Goal: Navigation & Orientation: Find specific page/section

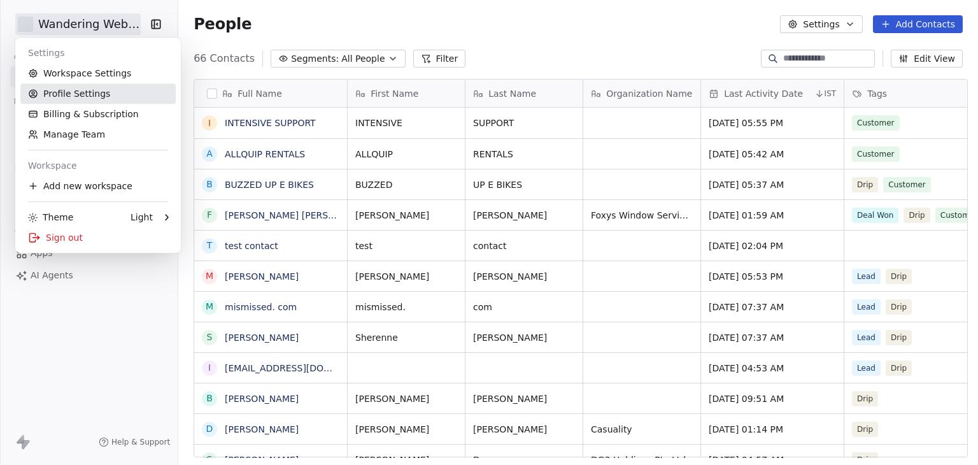
scroll to position [399, 795]
click at [110, 329] on html "Wandering Webmaster Contacts People Marketing Workflows Campaigns Sales Pipelin…" at bounding box center [489, 232] width 978 height 465
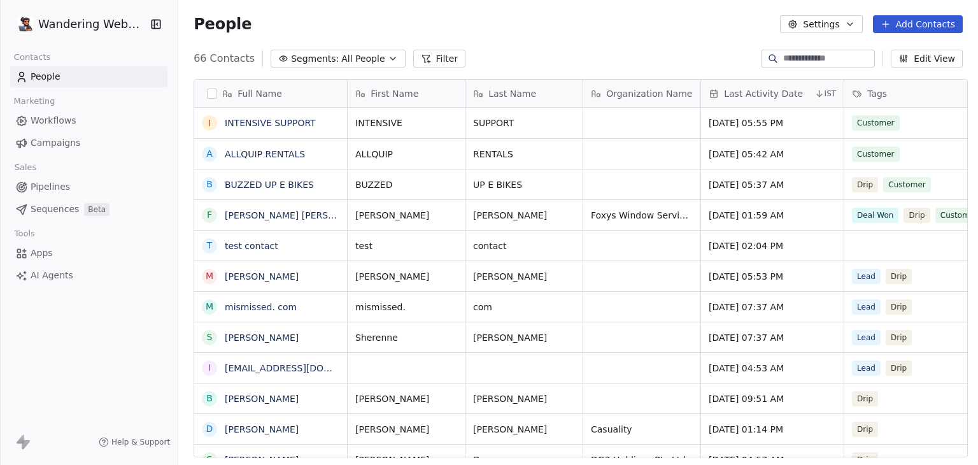
click at [104, 33] on html "Wandering Webmaster Contacts People Marketing Workflows Campaigns Sales Pipelin…" at bounding box center [489, 232] width 978 height 465
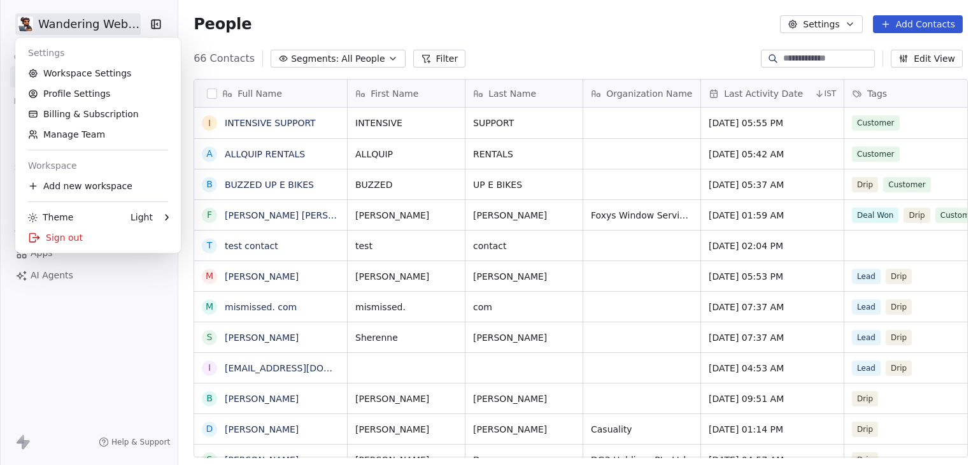
click at [106, 367] on html "Wandering Webmaster Contacts People Marketing Workflows Campaigns Sales Pipelin…" at bounding box center [489, 232] width 978 height 465
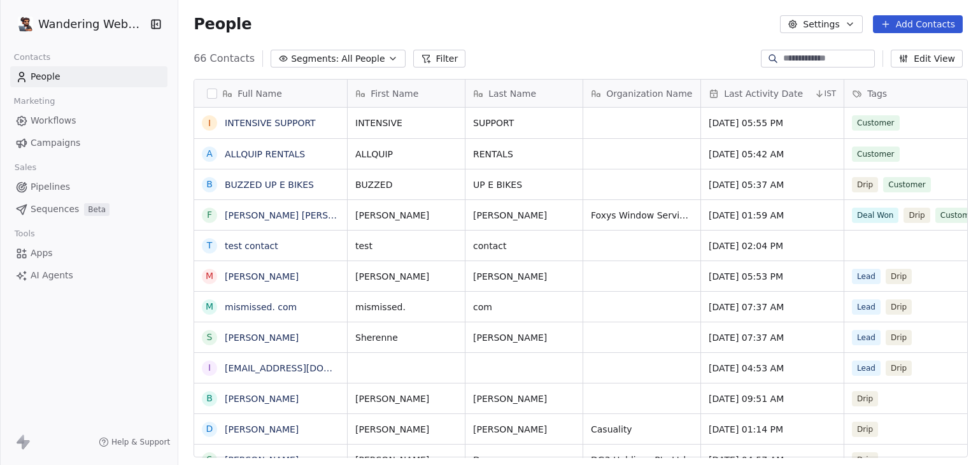
click at [72, 123] on span "Workflows" at bounding box center [54, 120] width 46 height 13
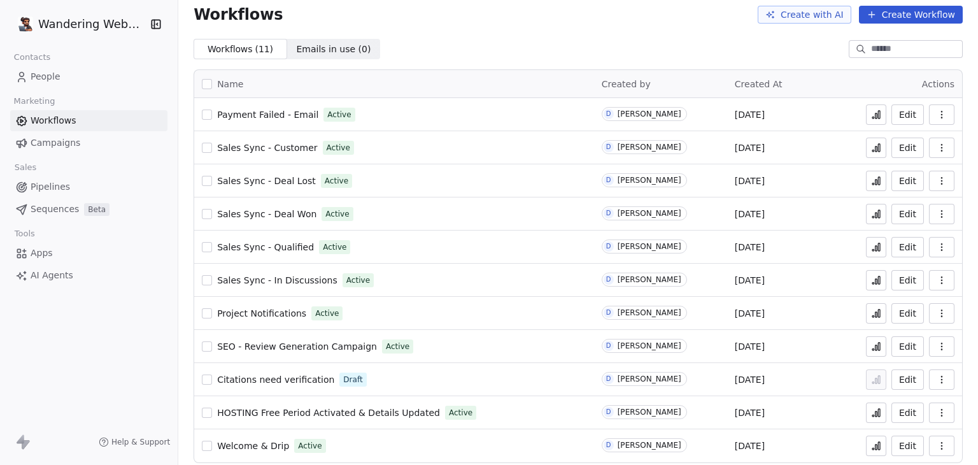
scroll to position [18, 0]
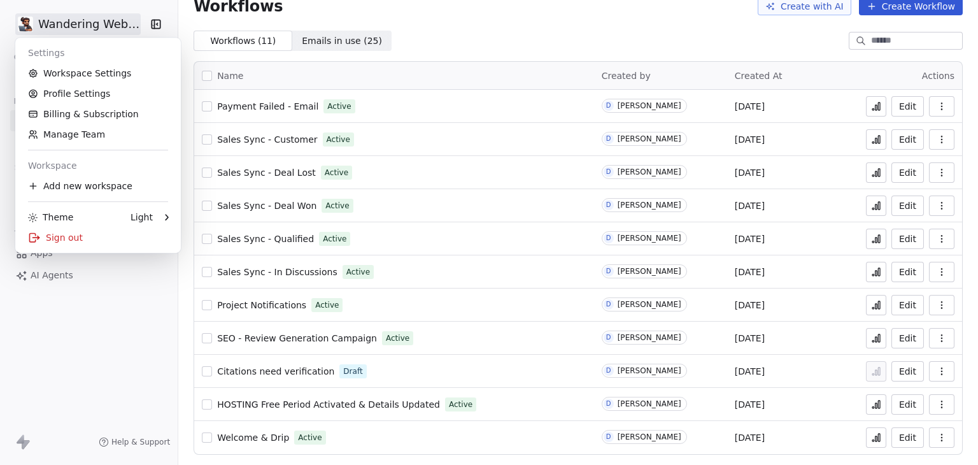
click at [71, 26] on html "Wandering Webmaster Contacts People Marketing Workflows Campaigns Sales Pipelin…" at bounding box center [489, 232] width 978 height 465
click at [455, 18] on html "Wandering Webmaster Contacts People Marketing Workflows Campaigns Sales Pipelin…" at bounding box center [489, 232] width 978 height 465
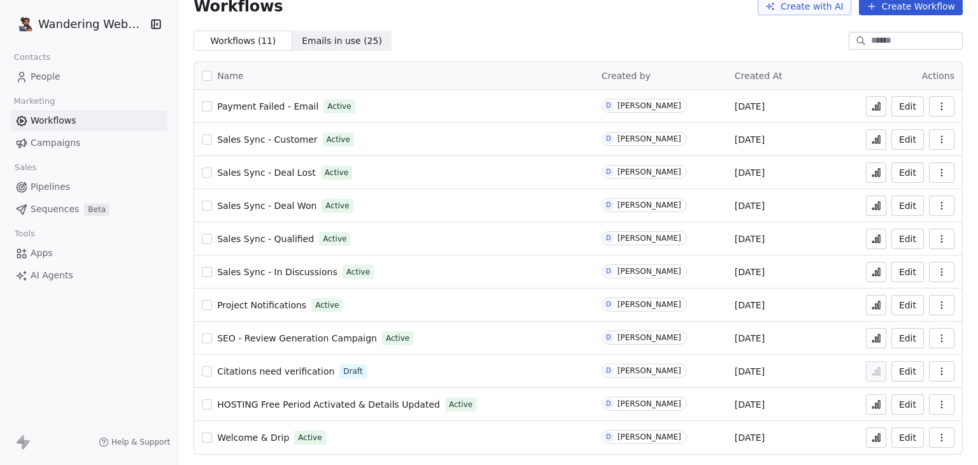
click at [41, 83] on link "People" at bounding box center [88, 76] width 157 height 21
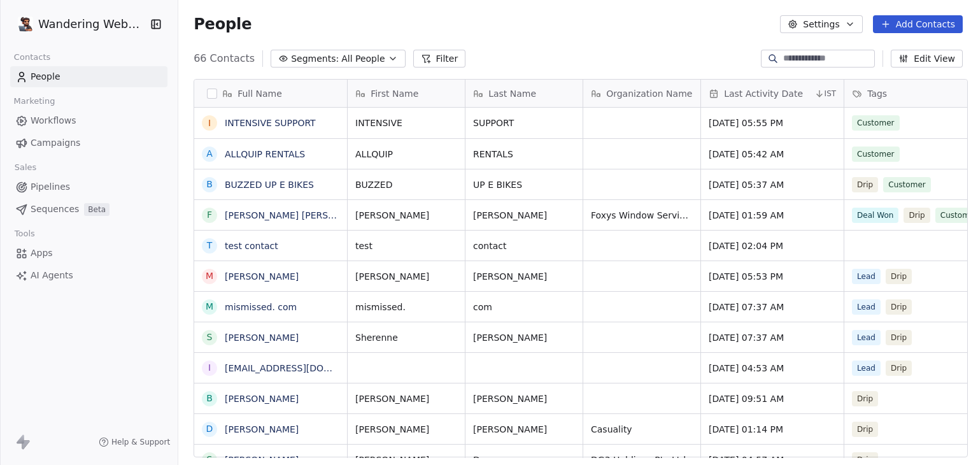
scroll to position [399, 795]
click at [68, 29] on html "Wandering Webmaster Contacts People Marketing Workflows Campaigns Sales Pipelin…" at bounding box center [489, 232] width 978 height 465
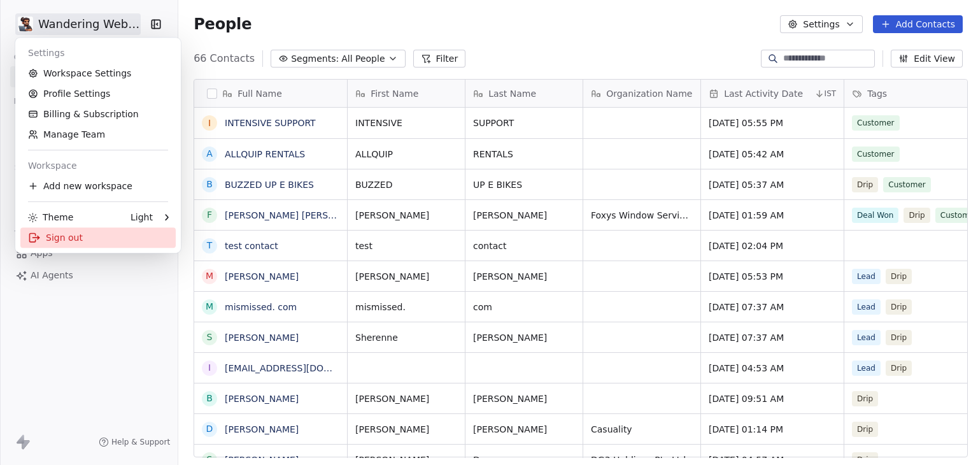
click at [55, 238] on div "Sign out" at bounding box center [97, 237] width 155 height 20
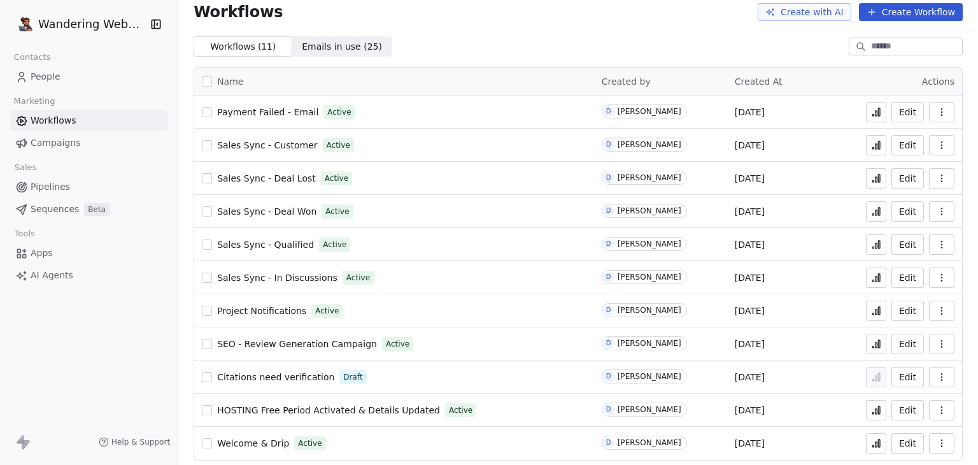
scroll to position [18, 0]
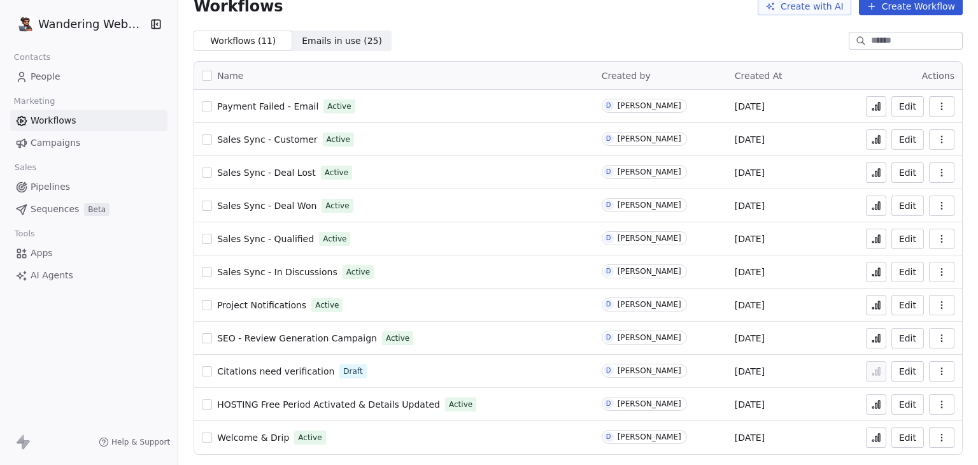
click at [869, 444] on button at bounding box center [876, 437] width 20 height 20
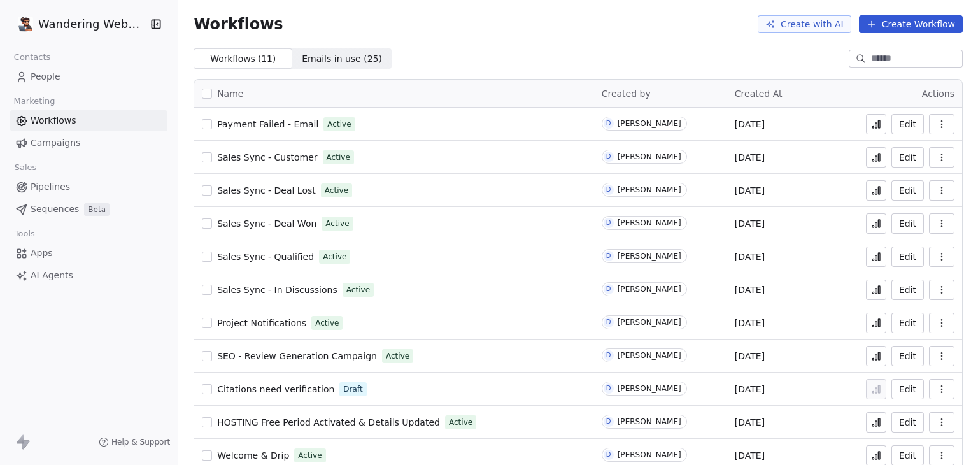
click at [26, 71] on icon at bounding box center [21, 77] width 13 height 13
